Goal: Navigation & Orientation: Find specific page/section

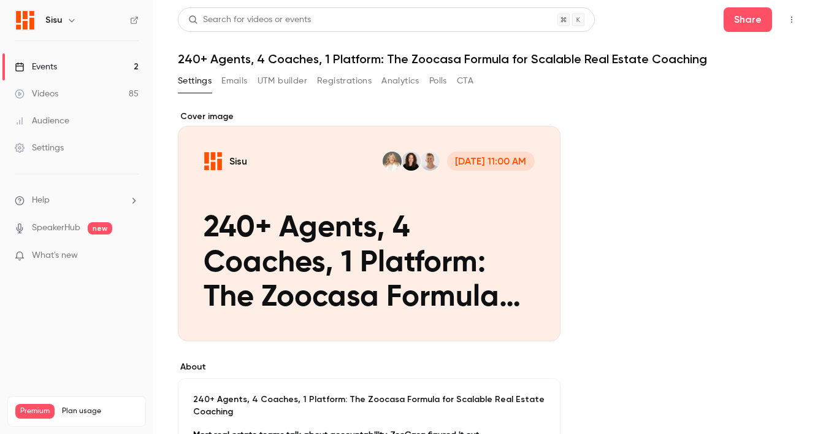
scroll to position [607, 0]
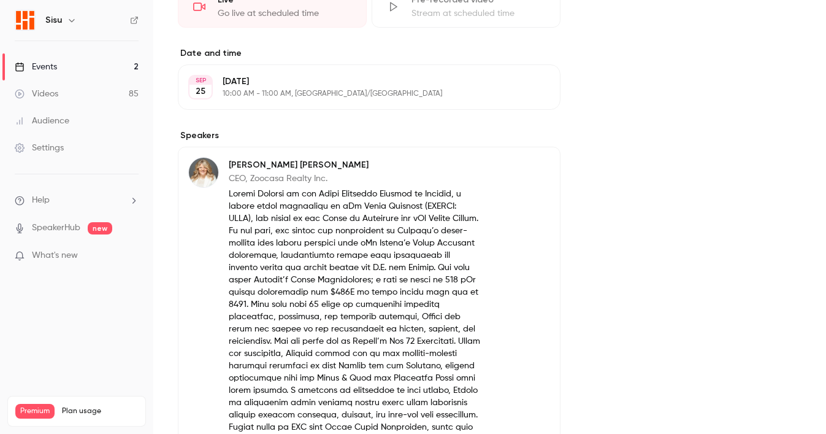
click at [73, 66] on link "Events 2" at bounding box center [76, 66] width 153 height 27
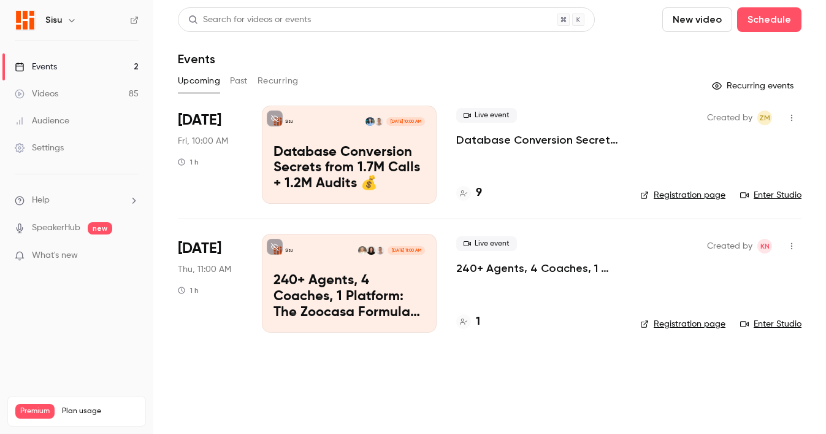
click at [477, 323] on h4 "1" at bounding box center [478, 321] width 4 height 17
click at [674, 325] on link "Registration page" at bounding box center [682, 324] width 85 height 12
